Goal: Navigation & Orientation: Understand site structure

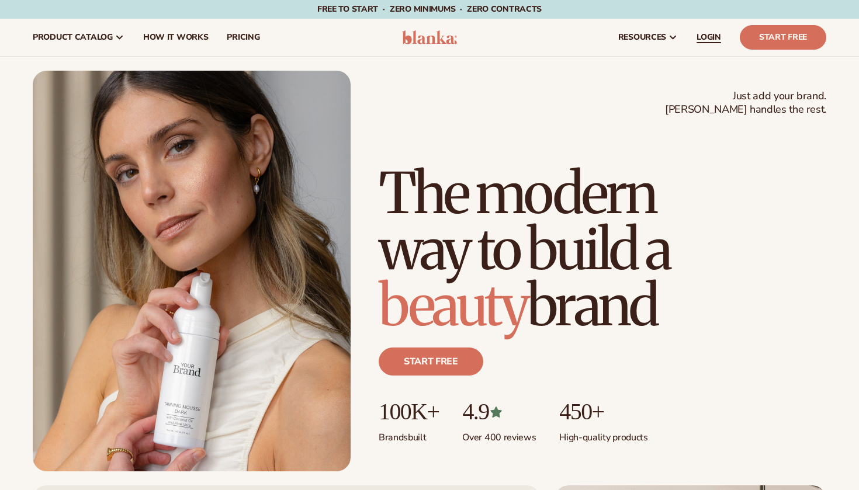
click at [702, 34] on span "LOGIN" at bounding box center [709, 37] width 25 height 9
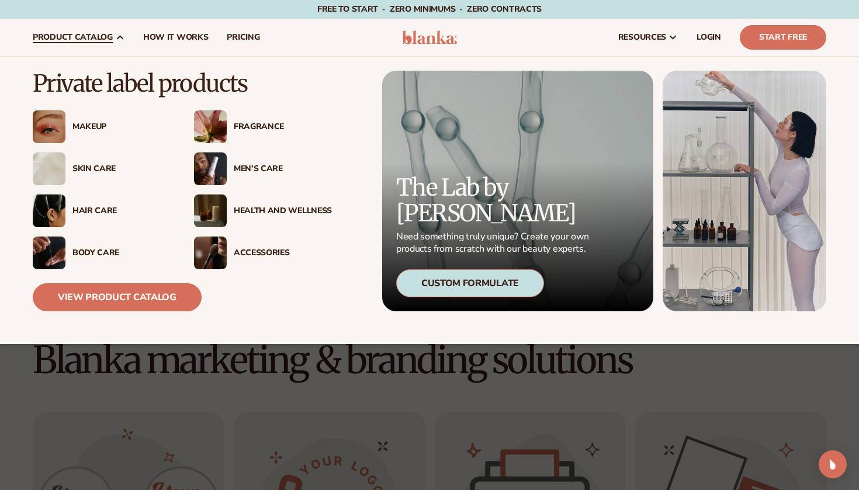
click at [245, 126] on div "Fragrance" at bounding box center [283, 127] width 98 height 10
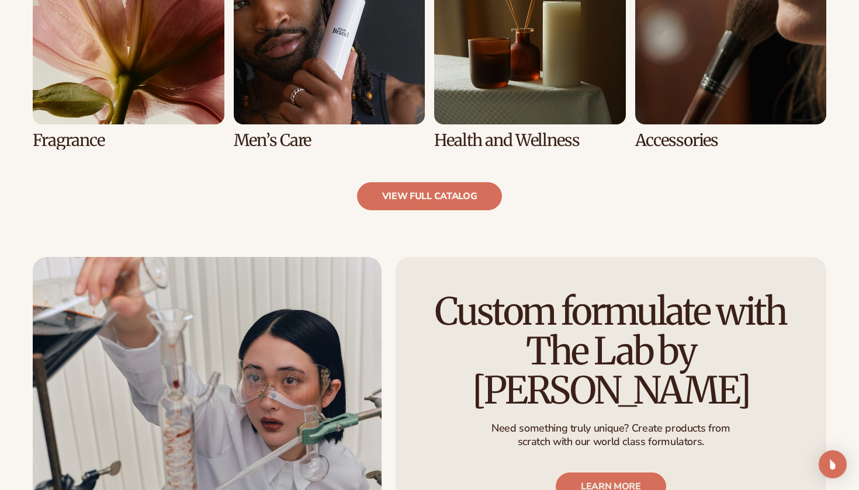
scroll to position [1181, 0]
click at [466, 201] on link "view full catalog" at bounding box center [429, 196] width 145 height 28
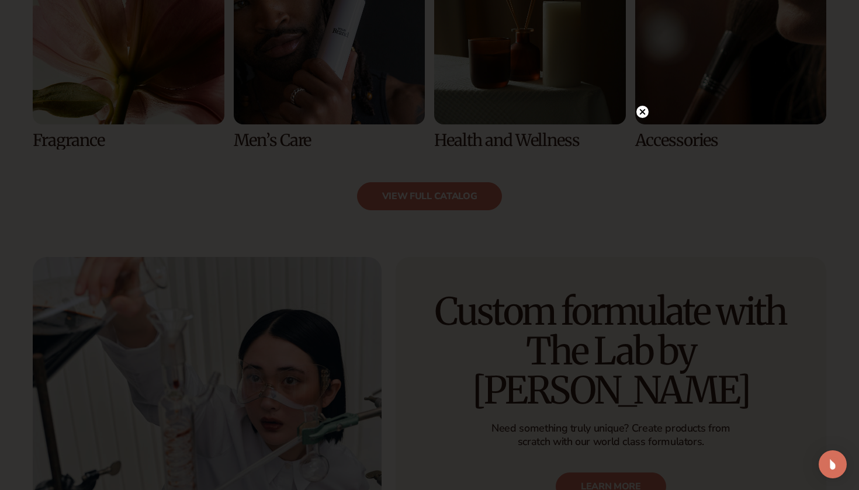
click at [642, 108] on circle at bounding box center [642, 112] width 12 height 12
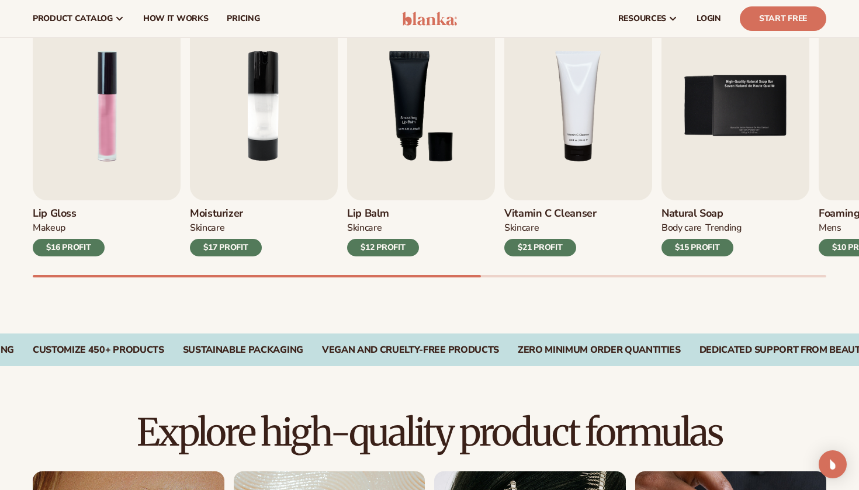
scroll to position [274, 0]
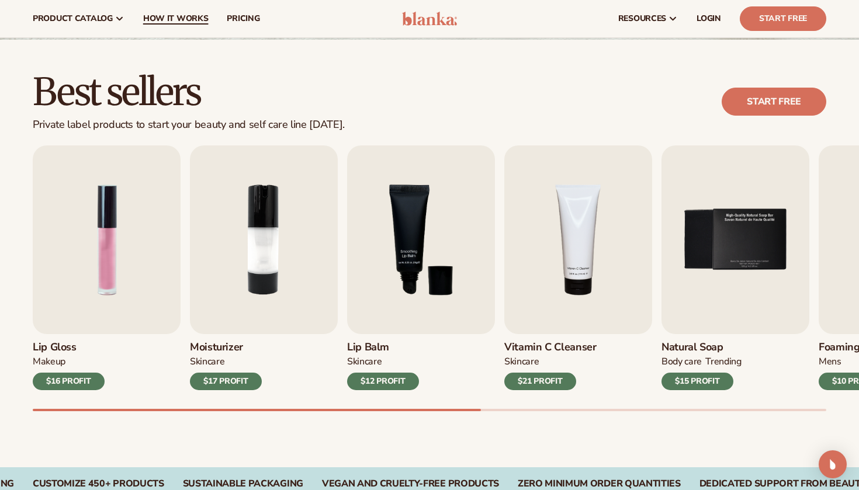
click at [195, 24] on link "How It Works" at bounding box center [176, 18] width 84 height 37
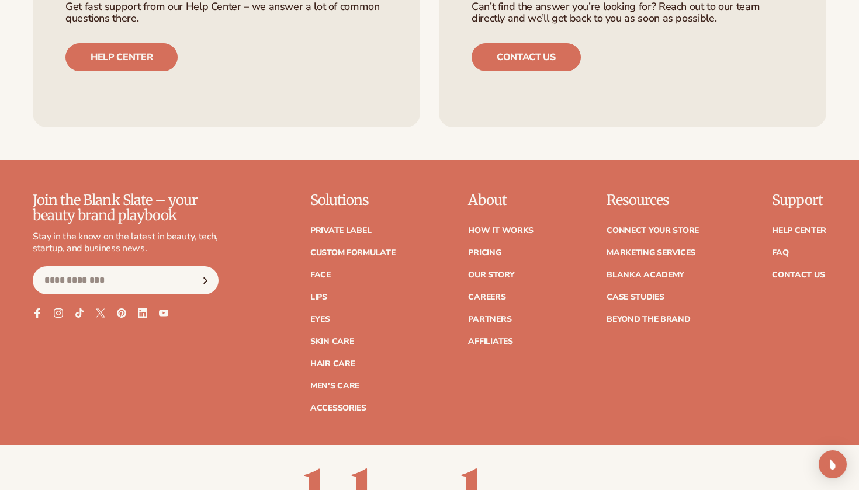
scroll to position [2618, 0]
